Goal: Information Seeking & Learning: Understand process/instructions

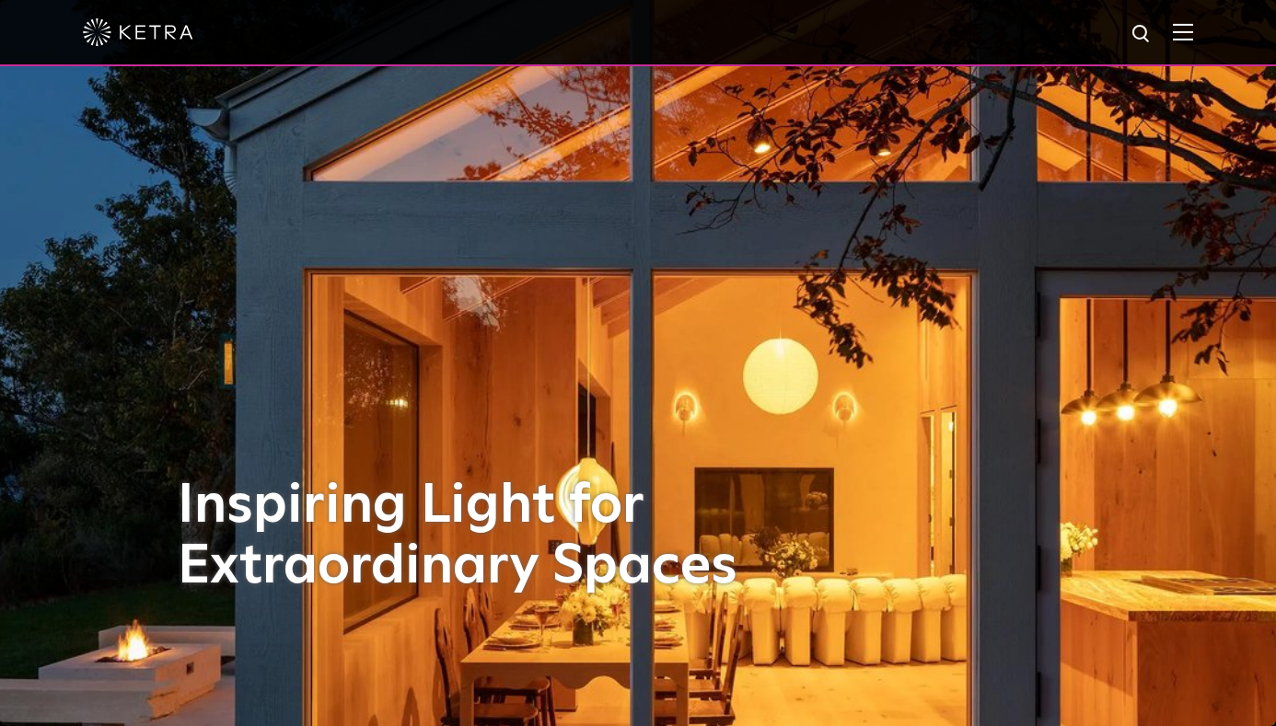
click at [1193, 28] on img at bounding box center [1183, 31] width 20 height 17
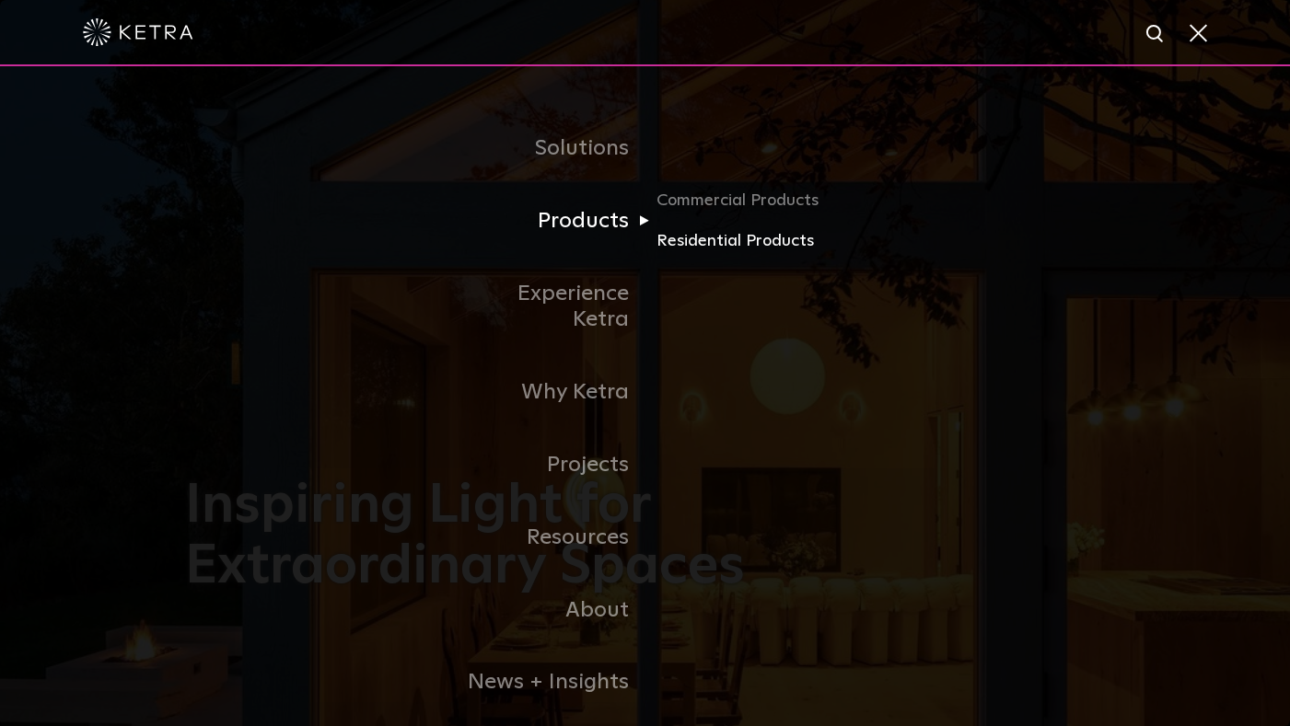
click at [687, 243] on link "Residential Products" at bounding box center [744, 241] width 177 height 27
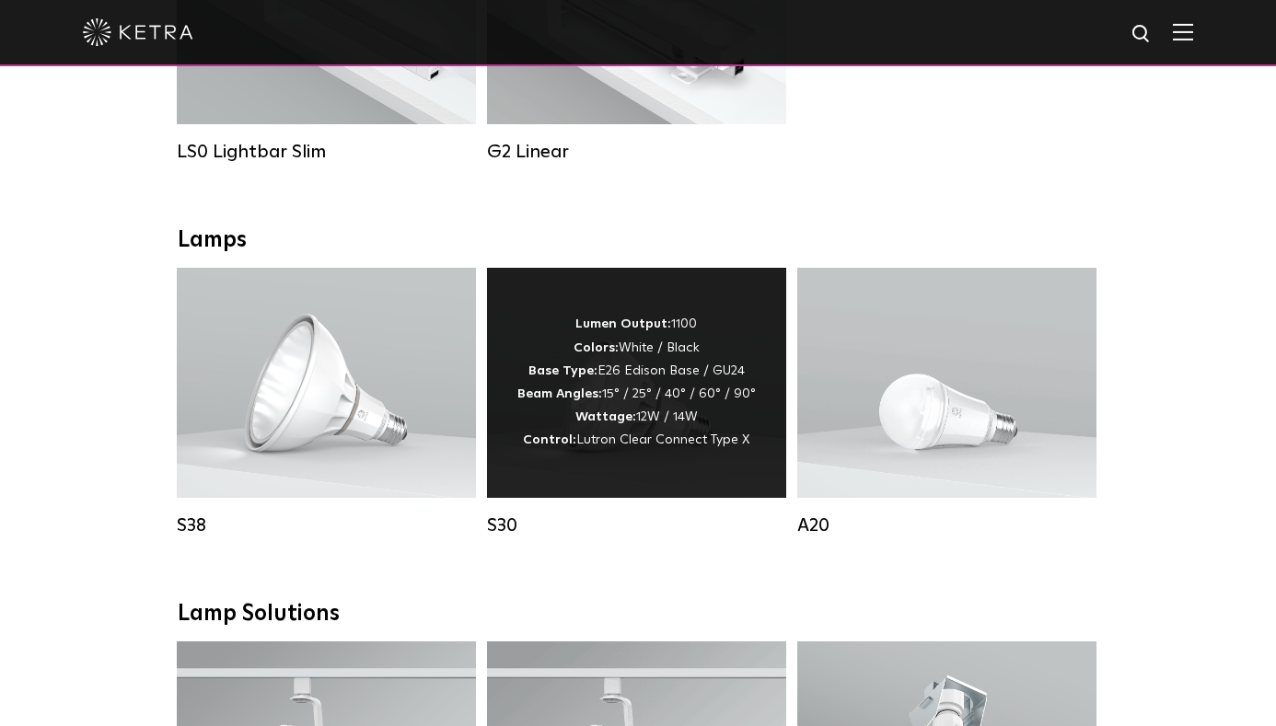
scroll to position [889, 0]
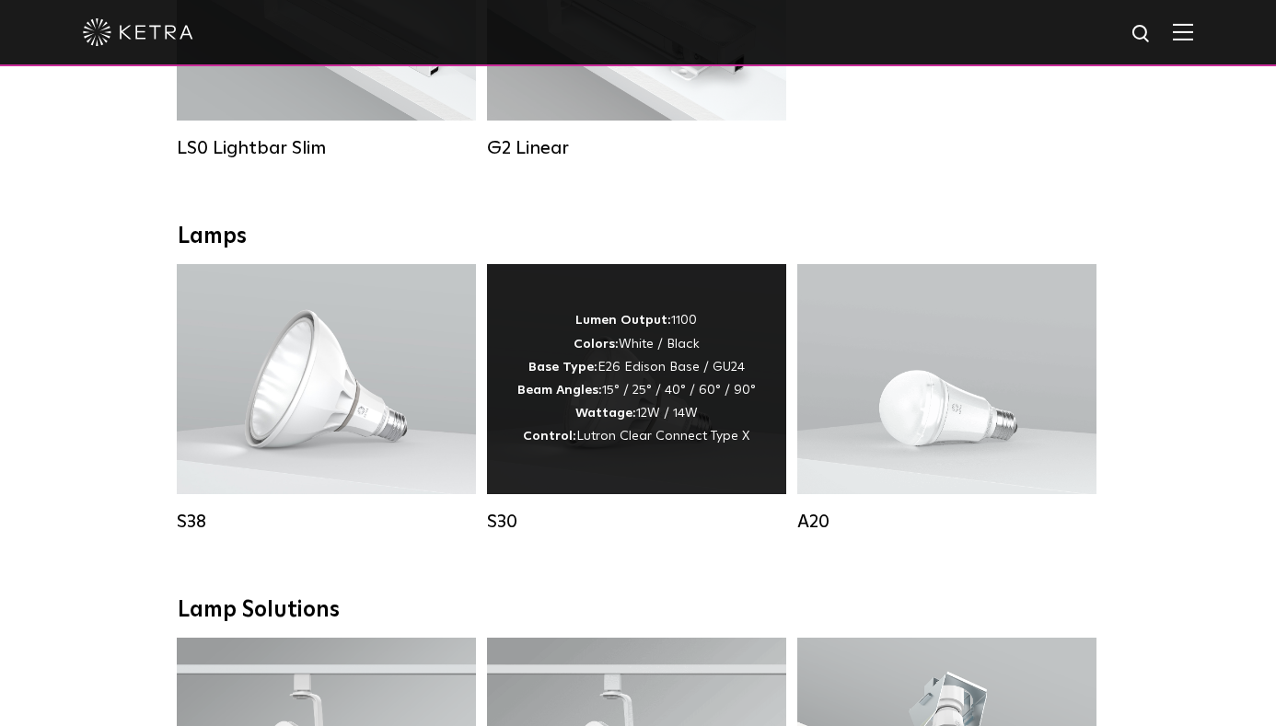
click at [600, 434] on span "Lutron Clear Connect Type X" at bounding box center [662, 436] width 173 height 13
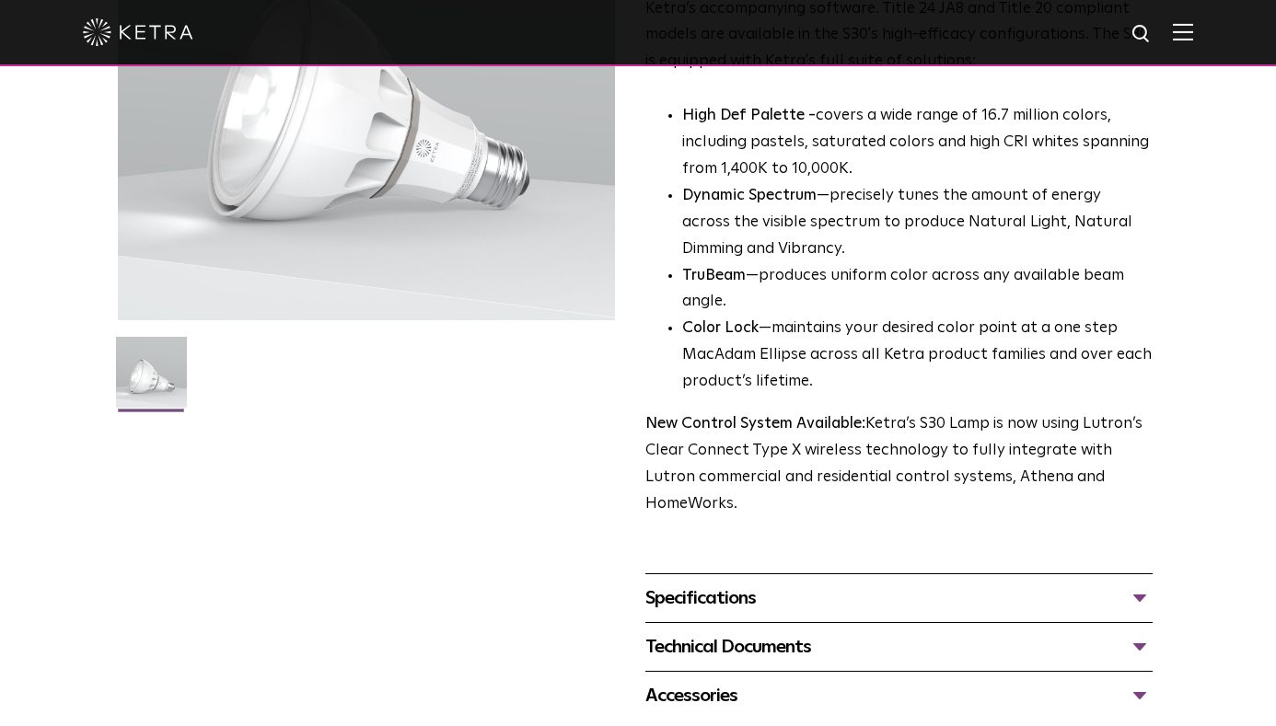
scroll to position [341, 0]
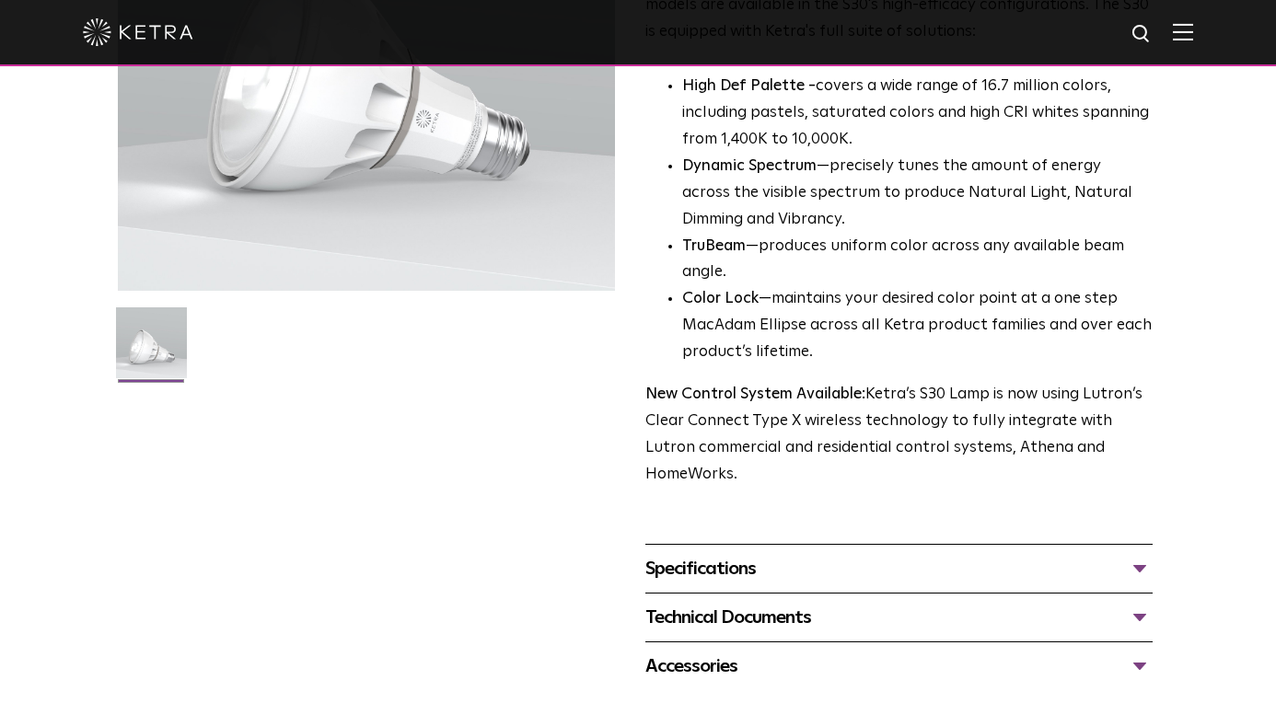
click at [1148, 554] on div "Specifications" at bounding box center [898, 568] width 507 height 29
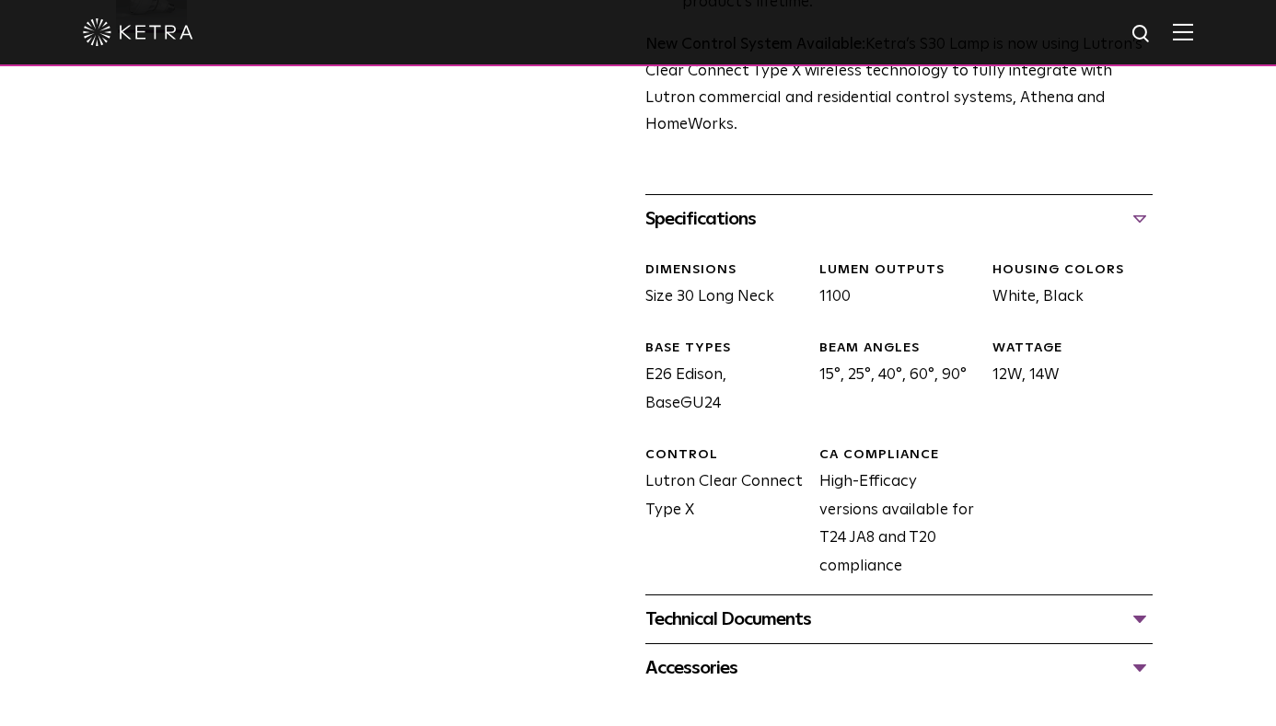
scroll to position [691, 0]
click at [1141, 604] on div "Technical Documents" at bounding box center [898, 618] width 507 height 29
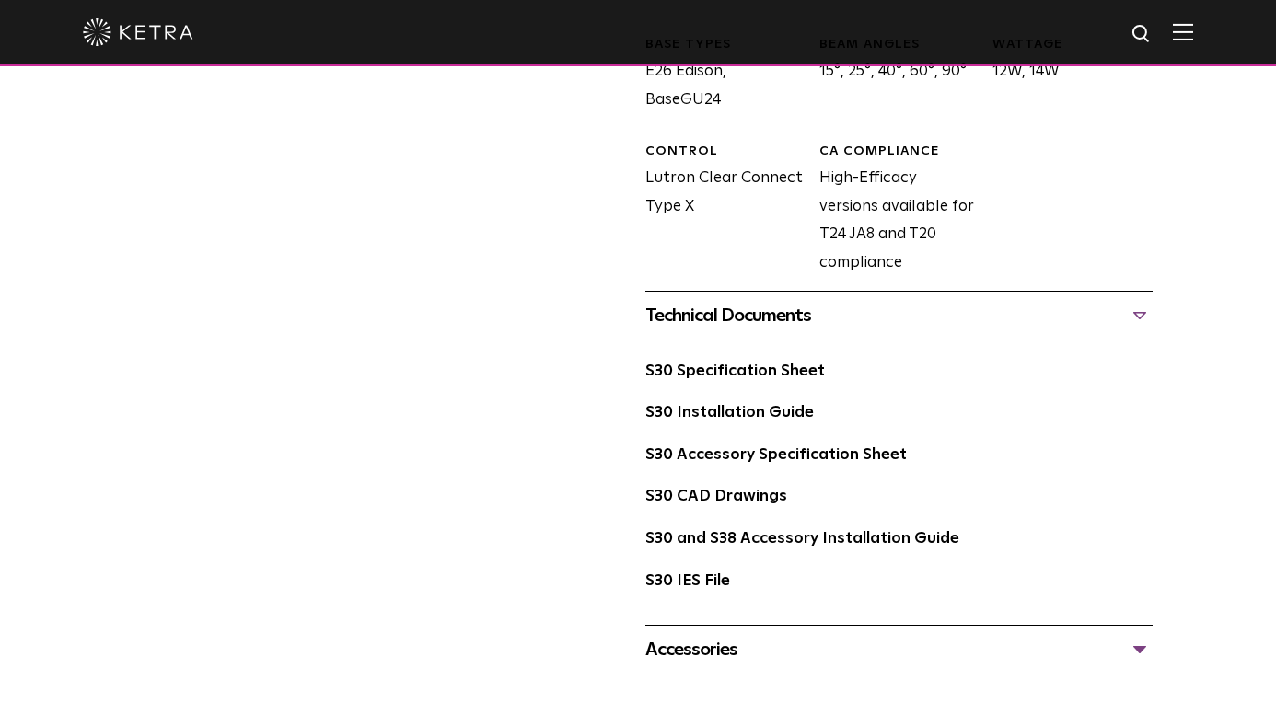
scroll to position [1004, 0]
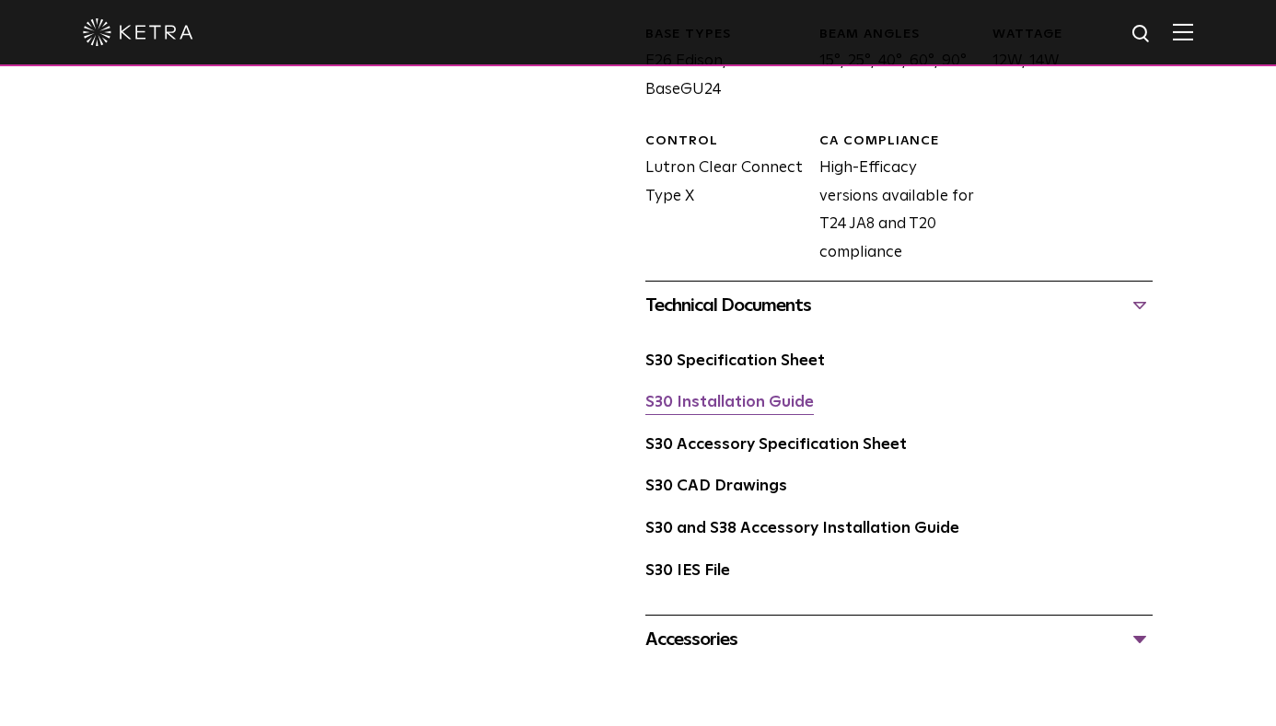
click at [706, 395] on link "S30 Installation Guide" at bounding box center [729, 403] width 168 height 16
click at [1142, 625] on div "Accessories" at bounding box center [898, 639] width 507 height 29
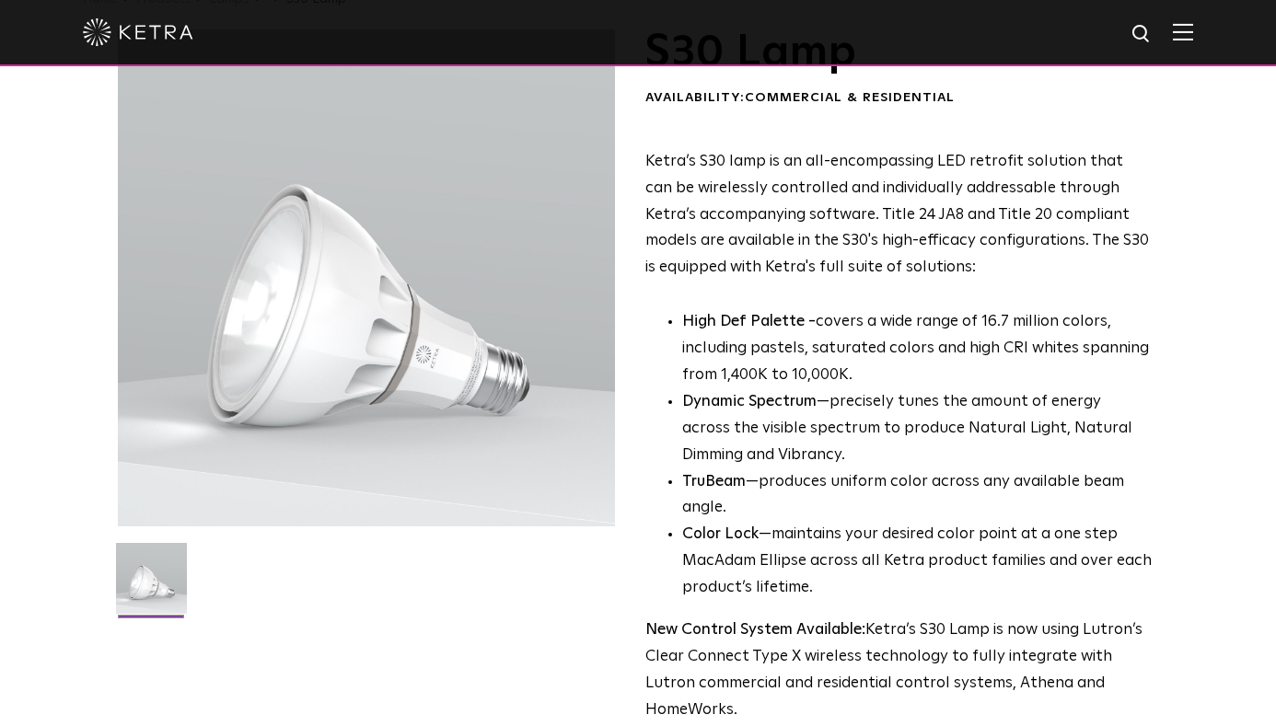
scroll to position [44, 0]
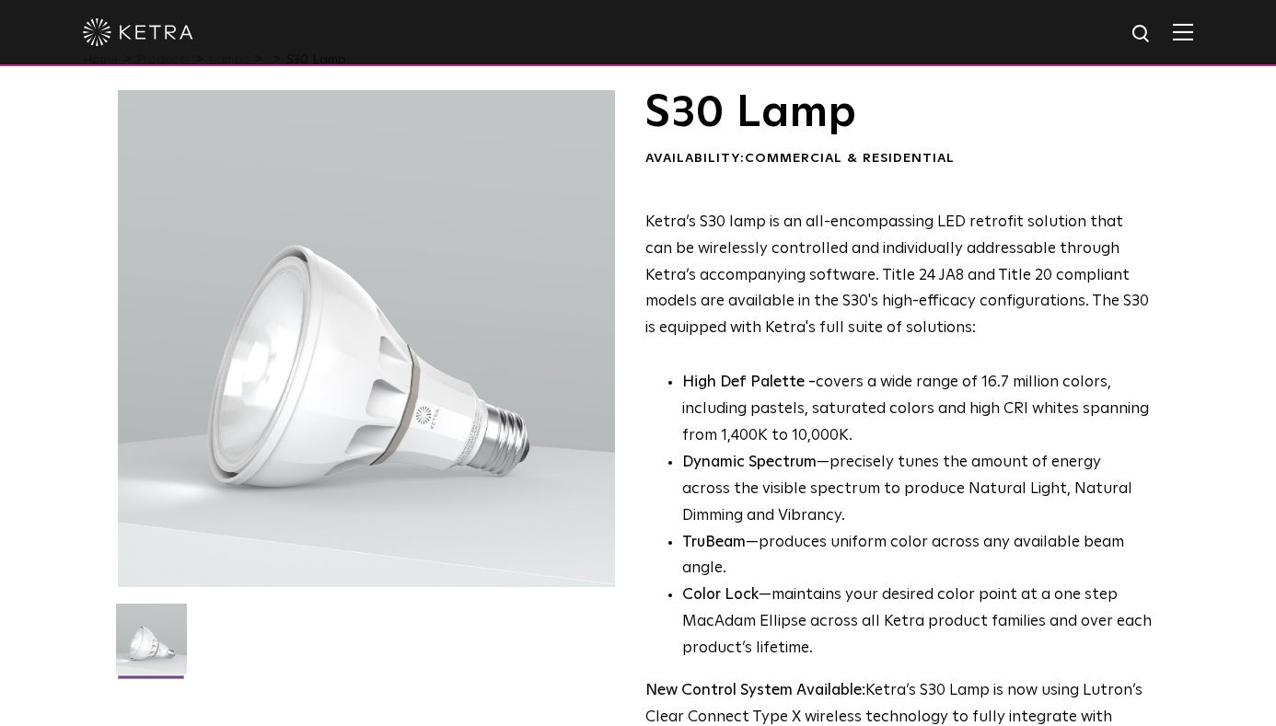
click at [122, 31] on img at bounding box center [138, 32] width 110 height 28
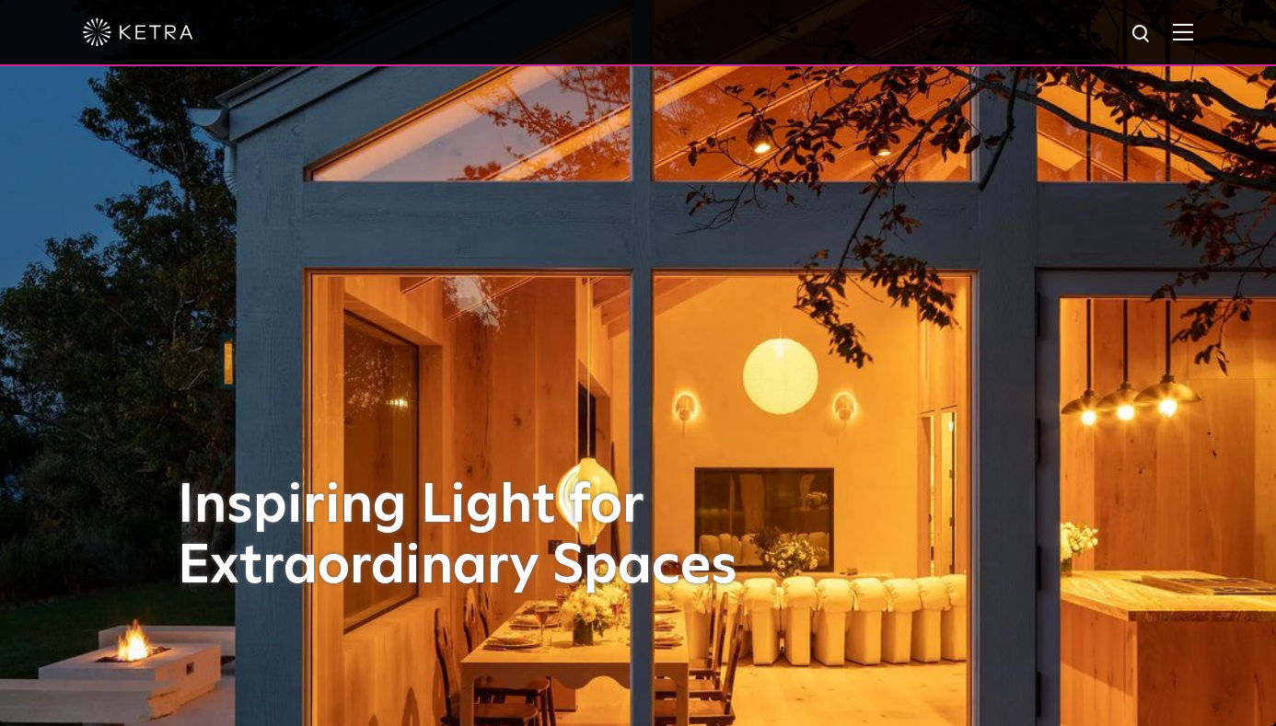
click at [1193, 30] on img at bounding box center [1183, 31] width 20 height 17
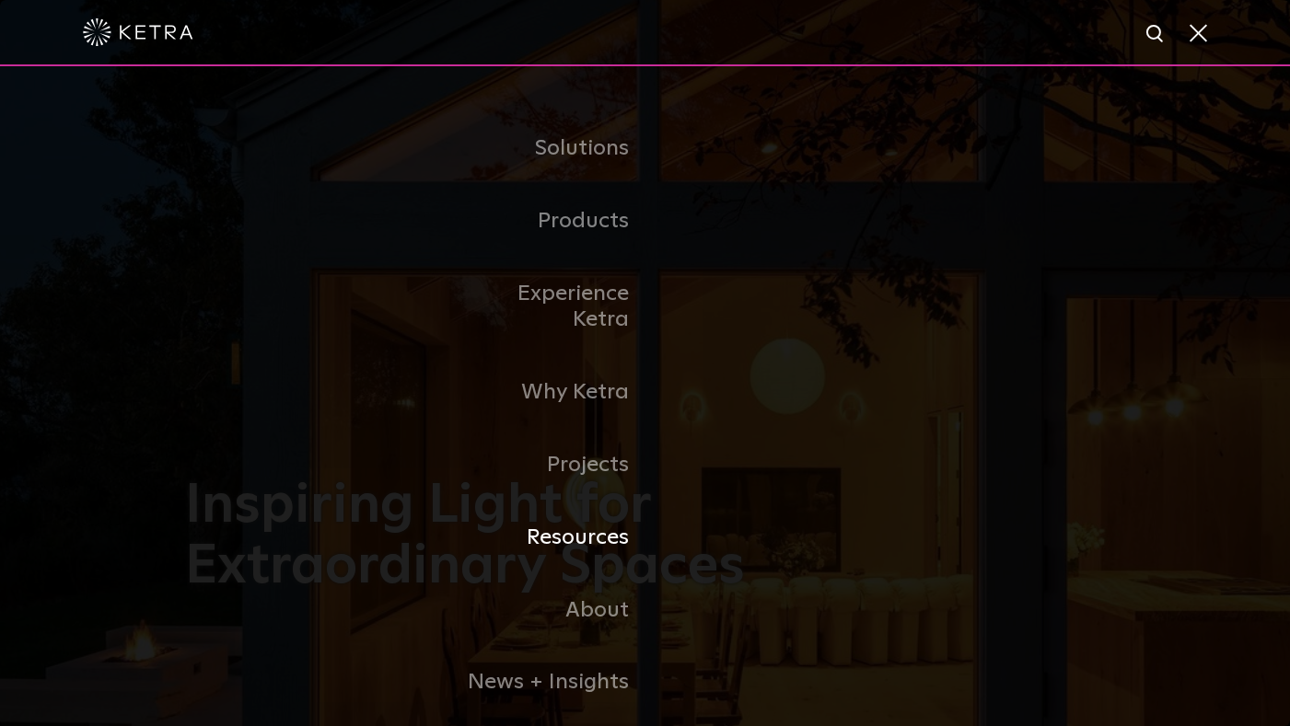
click at [597, 509] on link "Resources" at bounding box center [551, 538] width 189 height 73
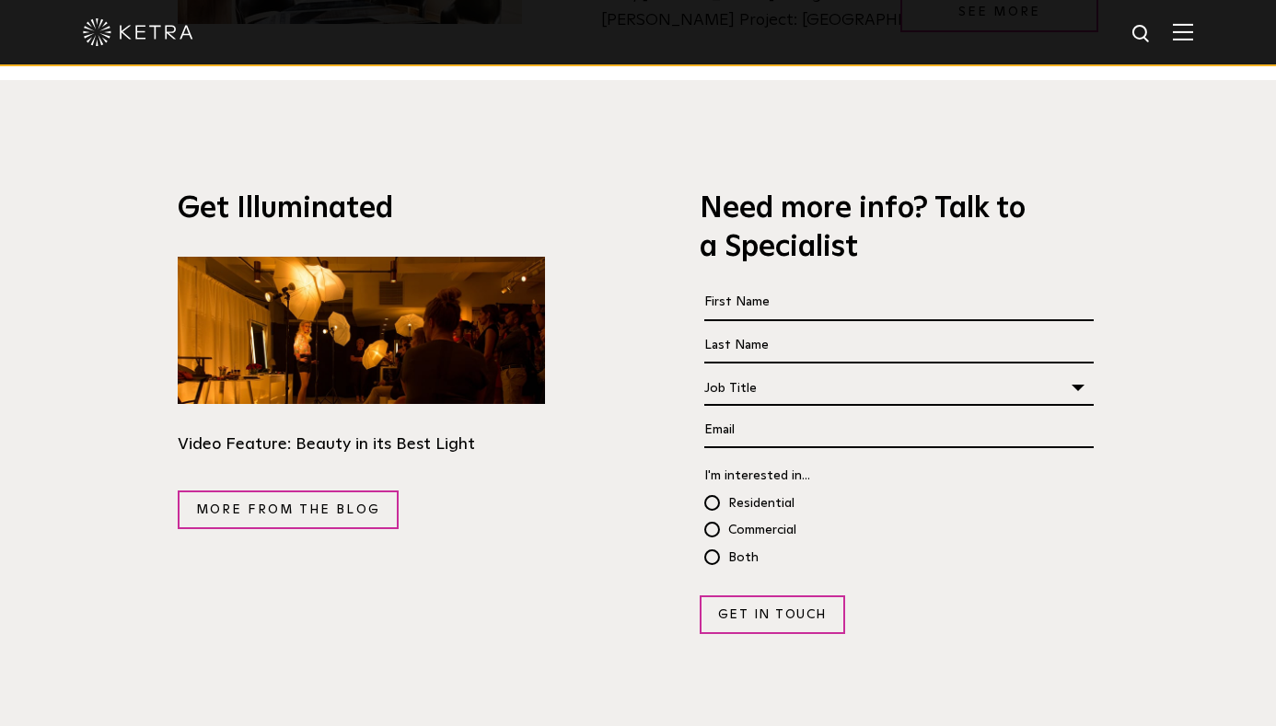
scroll to position [3188, 0]
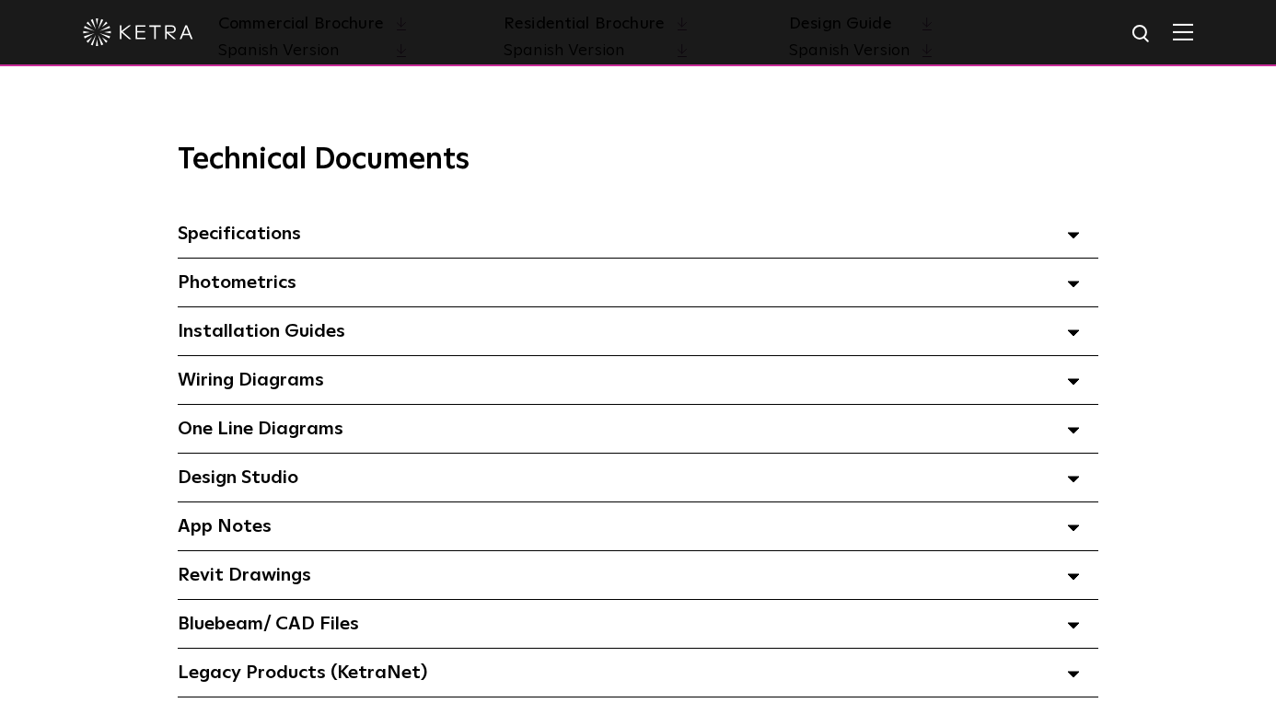
scroll to position [1231, 0]
click at [1065, 380] on div "Wiring Diagrams Select checkboxes to use the bulk download option below" at bounding box center [638, 380] width 921 height 48
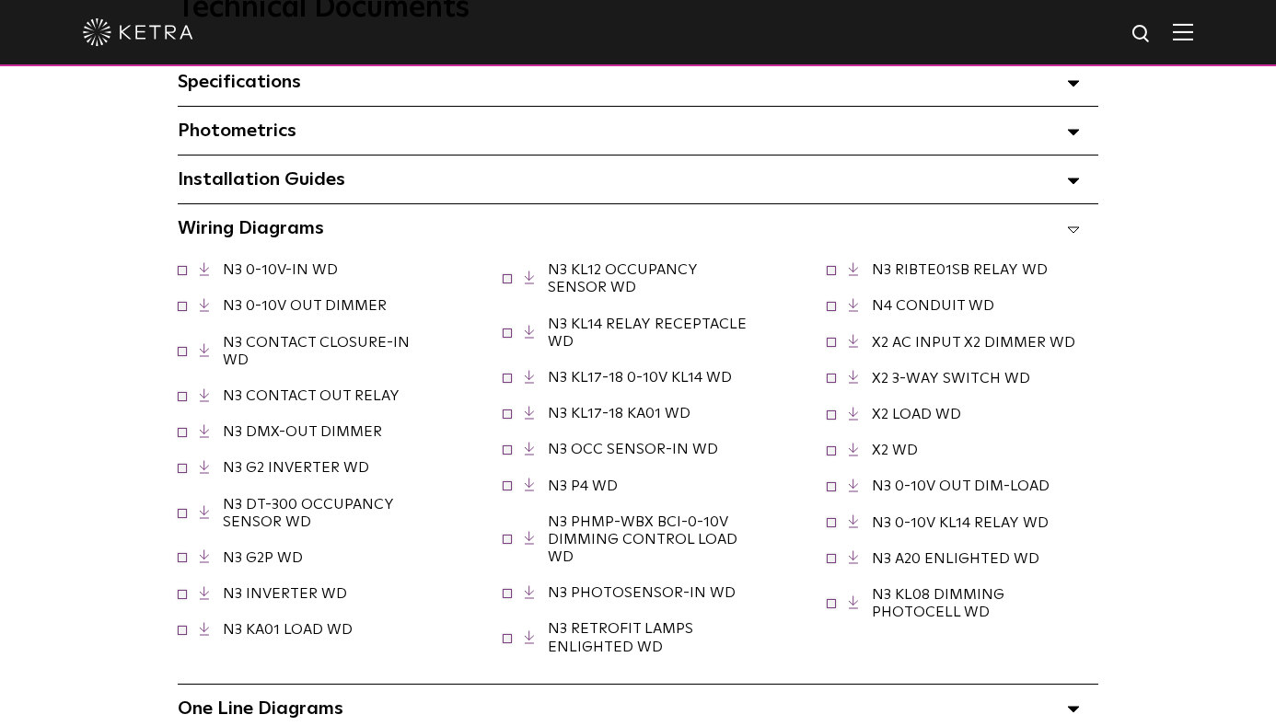
scroll to position [1389, 0]
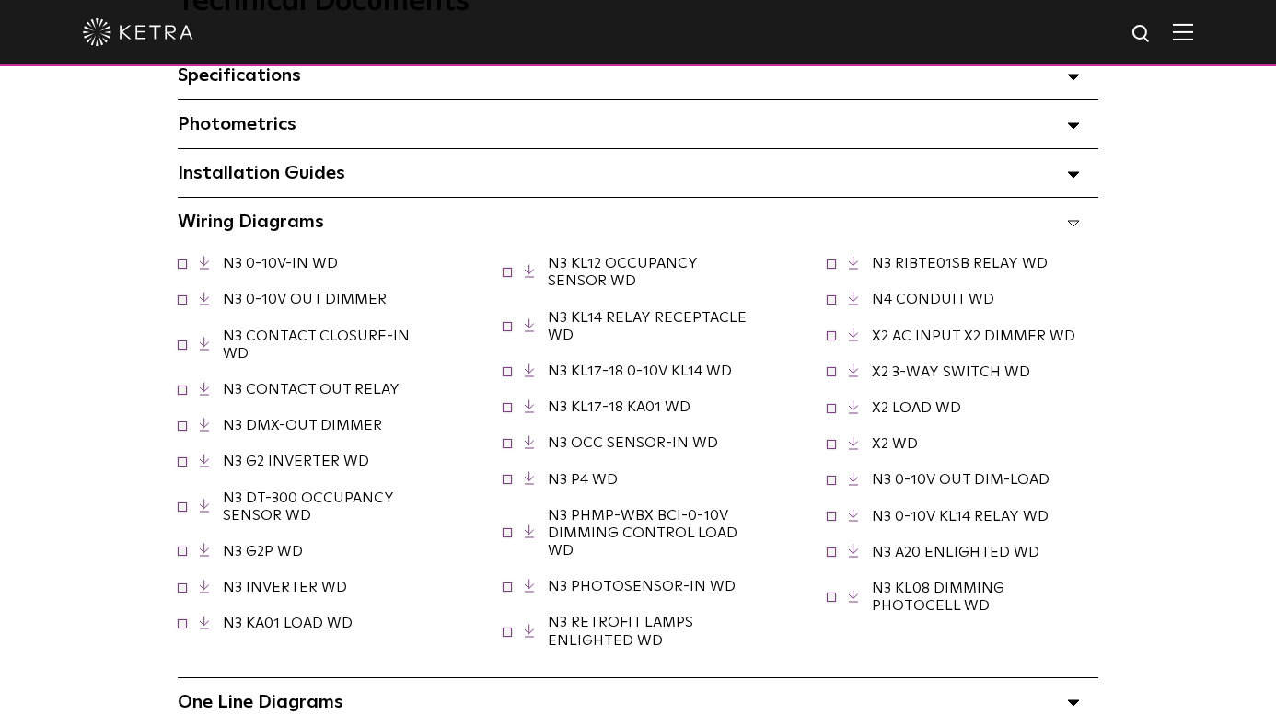
click at [528, 626] on polyline at bounding box center [527, 628] width 5 height 9
